Goal: Find specific page/section: Find specific page/section

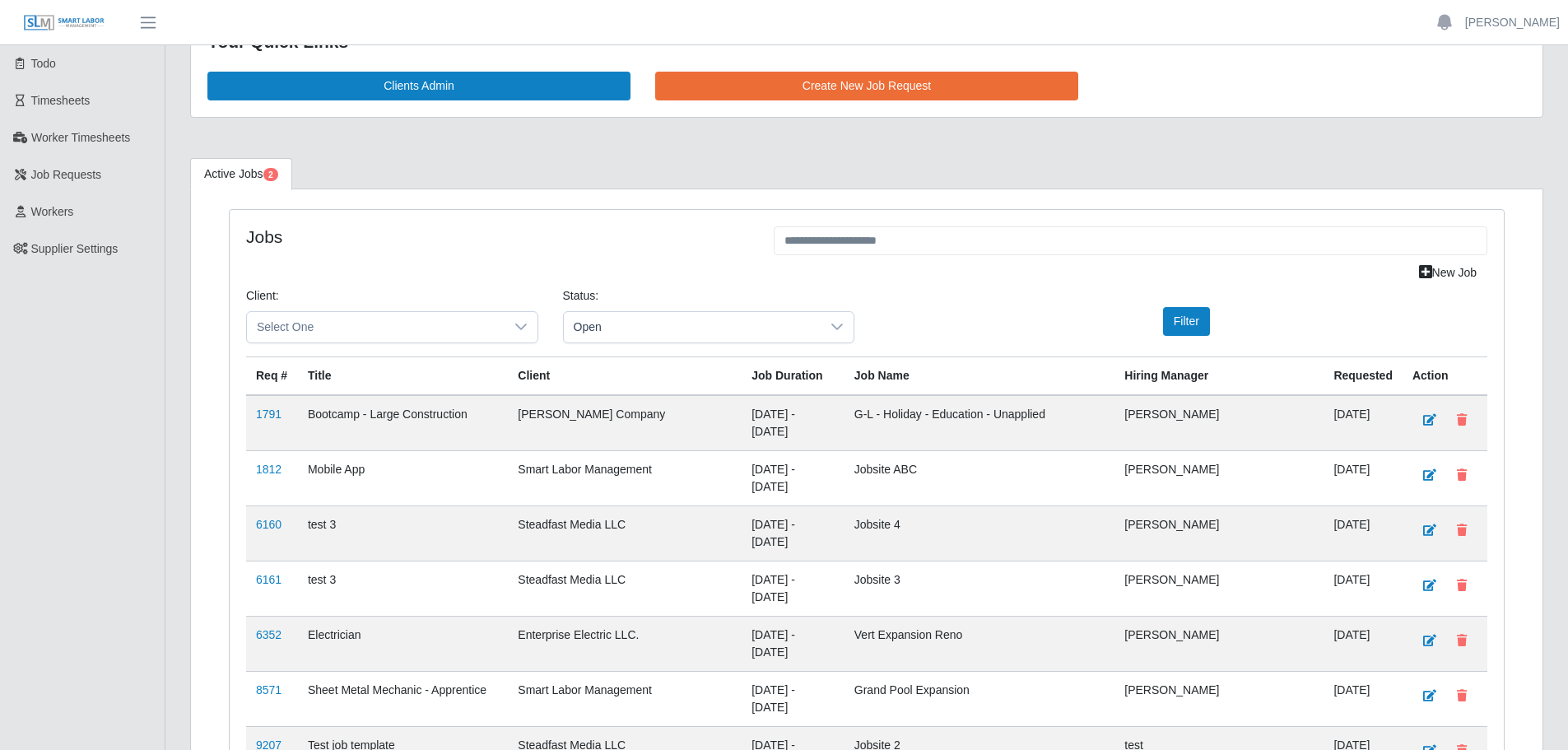
scroll to position [82, 0]
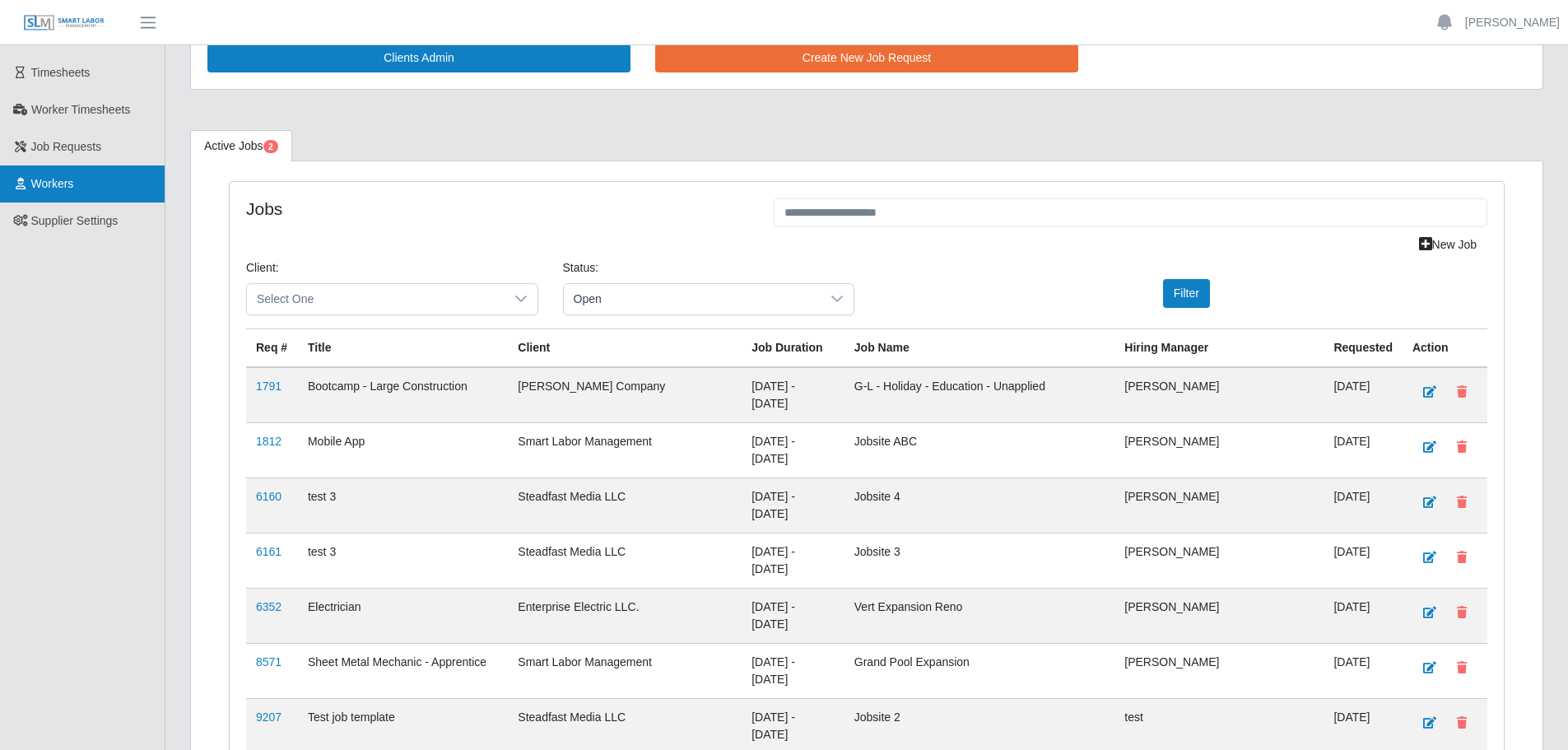
click at [64, 177] on span "Workers" at bounding box center [53, 184] width 43 height 13
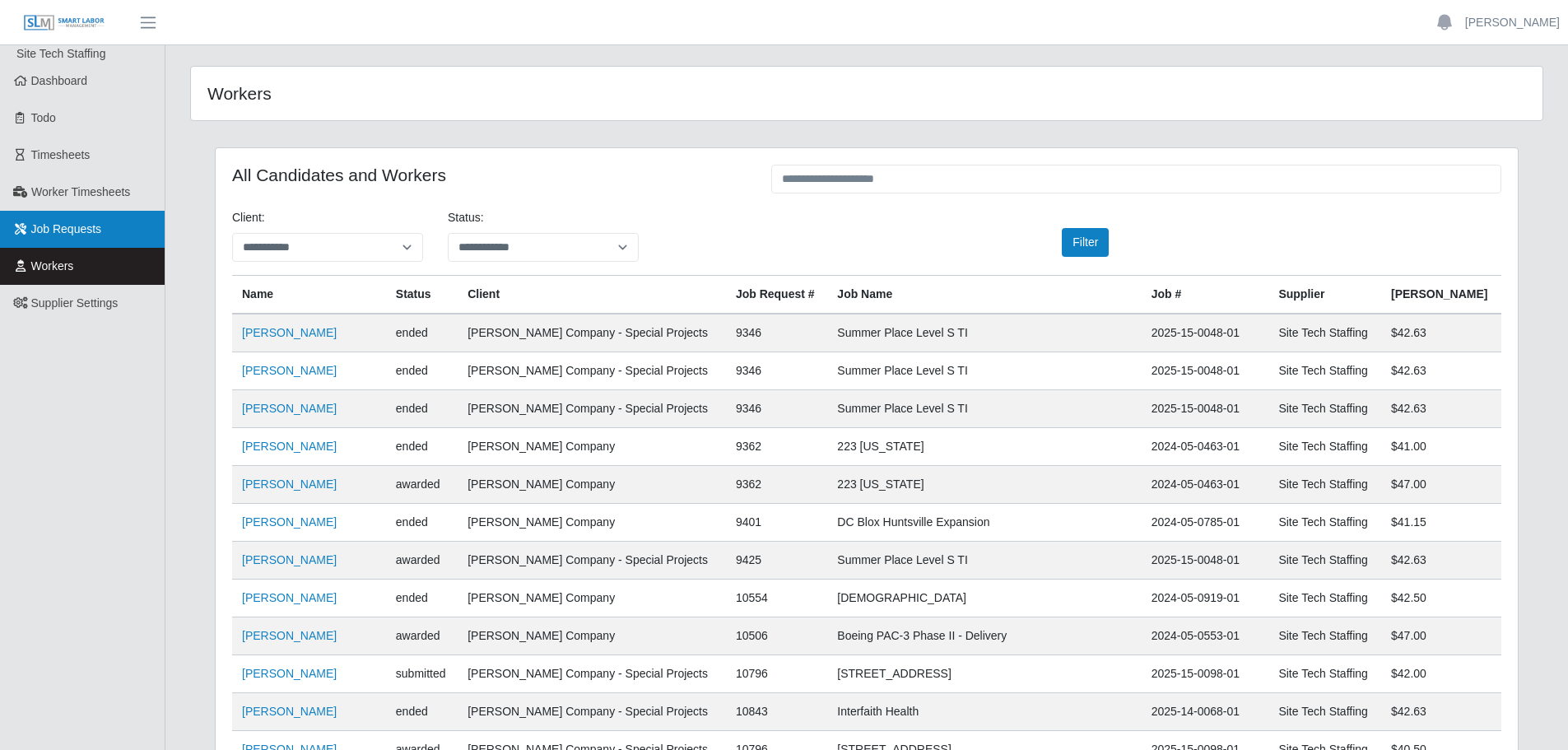
click at [76, 234] on span "Job Requests" at bounding box center [66, 229] width 70 height 13
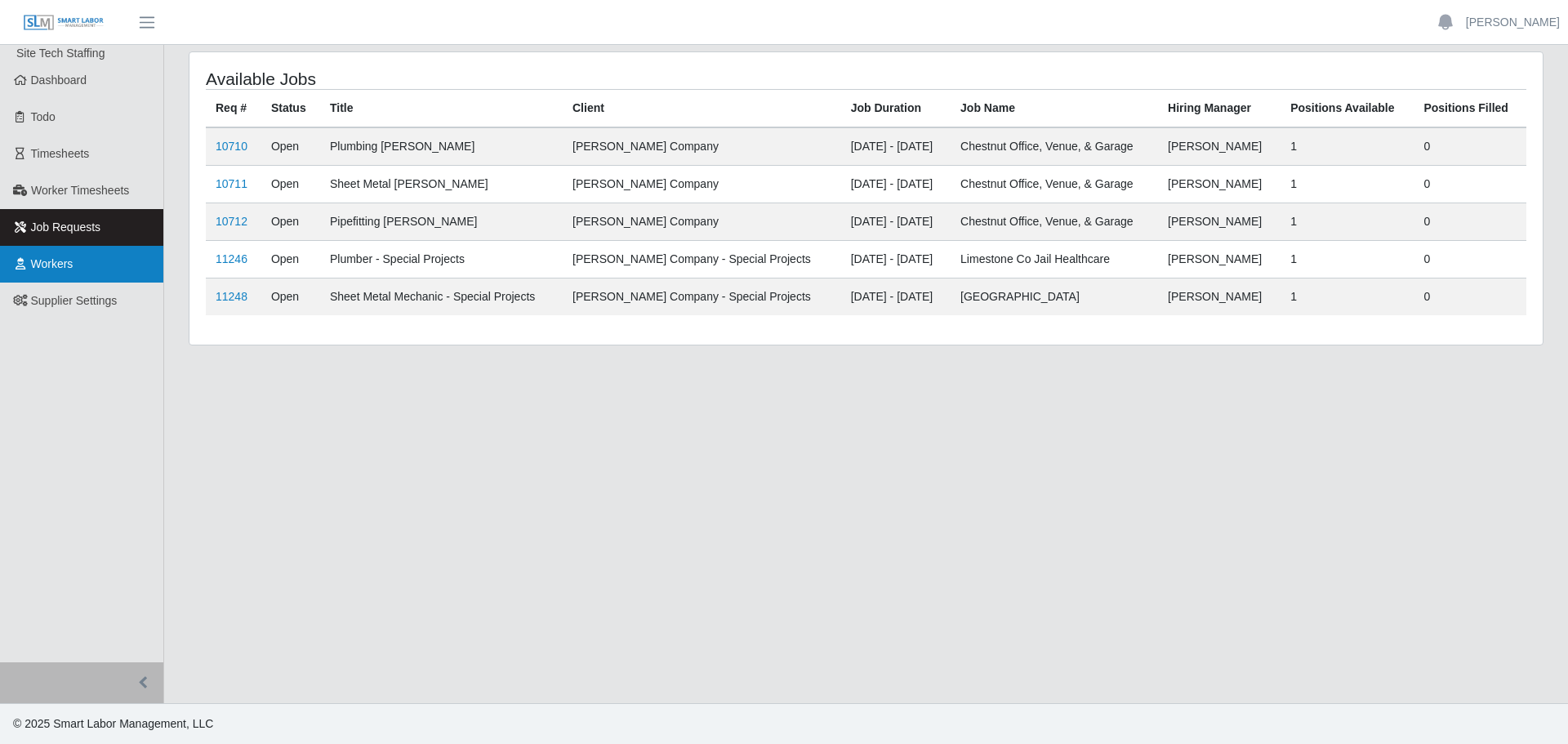
click at [67, 276] on link "Workers" at bounding box center [81, 264] width 164 height 37
